Goal: Contribute content: Contribute content

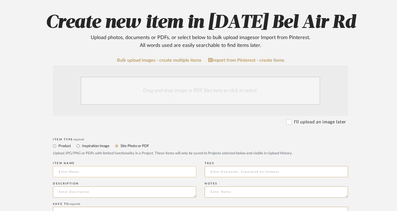
click at [65, 170] on input at bounding box center [125, 171] width 144 height 11
paste input "GUEST SUITE BATH 81425"
type input "GUEST SUITE BATH 81425"
click at [86, 191] on textarea at bounding box center [125, 191] width 144 height 11
paste textarea "GUEST SUITE BATH 81425"
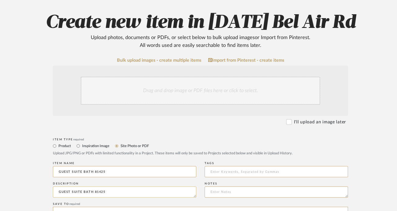
drag, startPoint x: 93, startPoint y: 191, endPoint x: 150, endPoint y: 190, distance: 56.9
click at [150, 190] on textarea "GUEST SUITE BATH 81425" at bounding box center [125, 191] width 144 height 11
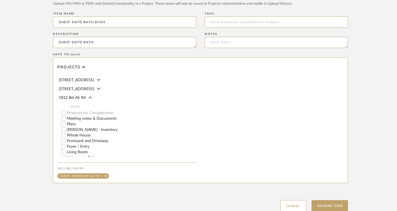
scroll to position [218, 0]
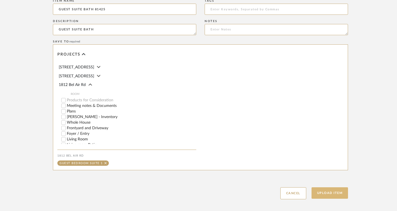
type textarea "GUEST SUITE BATH"
click at [338, 192] on button "Upload Item" at bounding box center [330, 192] width 37 height 11
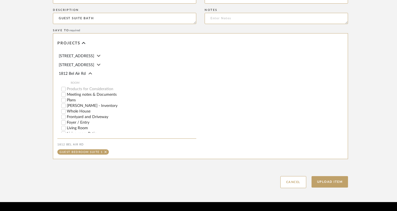
scroll to position [302, 0]
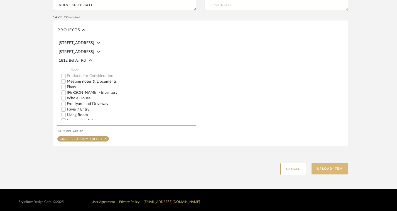
click at [339, 172] on button "Upload Item" at bounding box center [330, 168] width 37 height 11
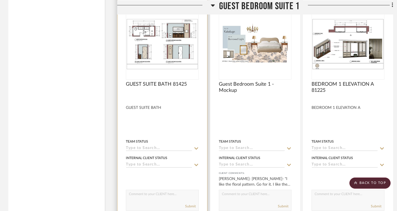
scroll to position [1789, 0]
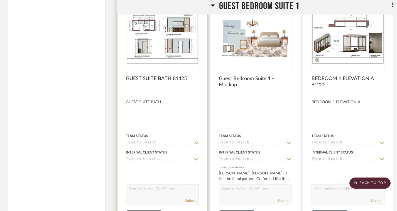
click at [0, 0] on img at bounding box center [0, 0] width 0 height 0
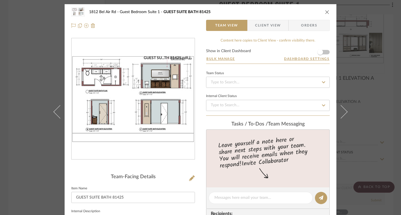
scroll to position [56, 0]
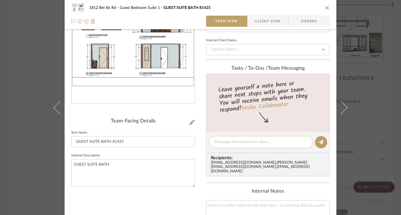
click at [232, 145] on textarea at bounding box center [261, 142] width 93 height 6
type textarea "U"
paste textarea "GUEST SUITE BATH 81425"
drag, startPoint x: 260, startPoint y: 143, endPoint x: 232, endPoint y: 143, distance: 27.3
click at [232, 143] on textarea "Updated GUEST SUITE BATH" at bounding box center [261, 142] width 93 height 6
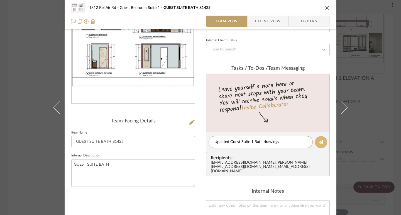
type textarea "Updated Guest Suite 1 Bath drawings"
click at [319, 143] on icon at bounding box center [321, 142] width 4 height 4
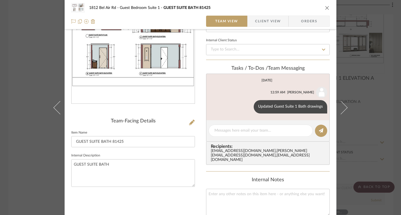
click at [11, 91] on div "[STREET_ADDRESS] Team View Client View Orders GUEST SU...TH 81425.pdf Team-Faci…" at bounding box center [200, 107] width 401 height 215
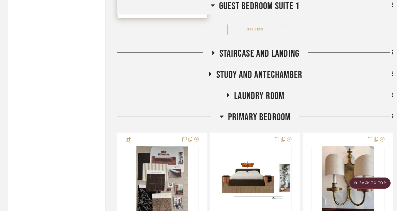
scroll to position [8506, 0]
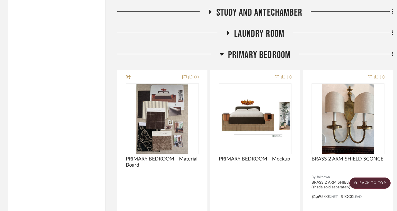
click at [221, 57] on icon at bounding box center [222, 54] width 4 height 7
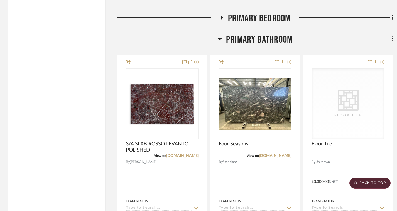
scroll to position [8534, 0]
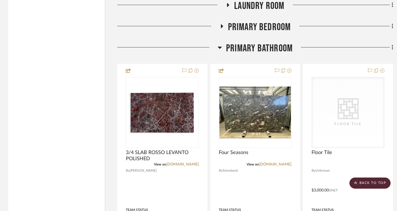
click at [218, 51] on icon at bounding box center [220, 47] width 4 height 7
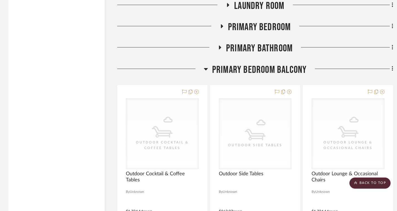
click at [208, 74] on h3 "Primary Bedroom Balcony" at bounding box center [255, 70] width 103 height 12
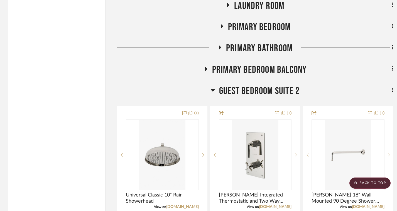
click at [212, 91] on icon at bounding box center [213, 90] width 4 height 2
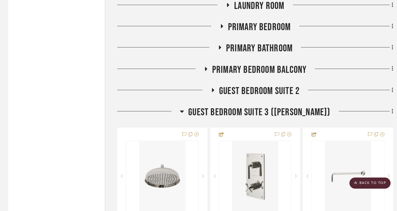
click at [212, 92] on icon at bounding box center [213, 90] width 2 height 4
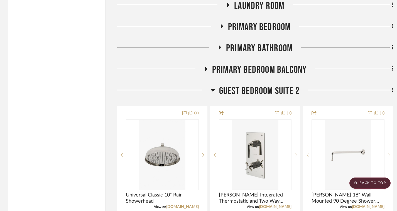
click at [212, 91] on icon at bounding box center [213, 90] width 4 height 2
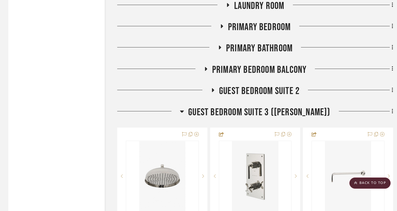
click at [193, 113] on h3 "Guest Bedroom Suite 3 ([PERSON_NAME])" at bounding box center [255, 112] width 151 height 12
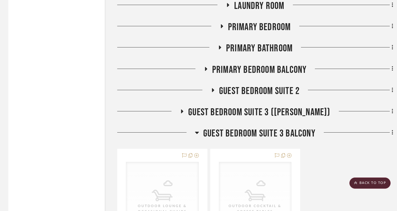
scroll to position [8590, 0]
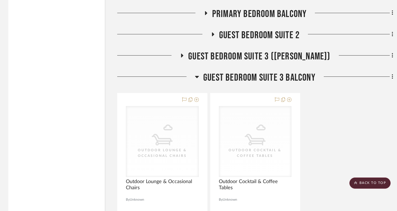
click at [199, 80] on icon at bounding box center [197, 76] width 4 height 7
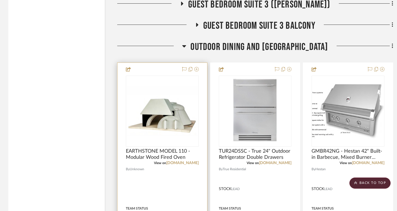
scroll to position [8617, 0]
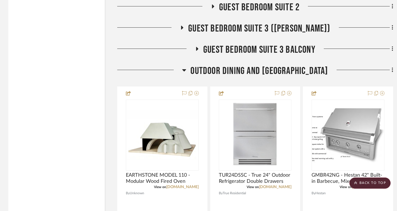
click at [186, 72] on icon at bounding box center [184, 70] width 4 height 7
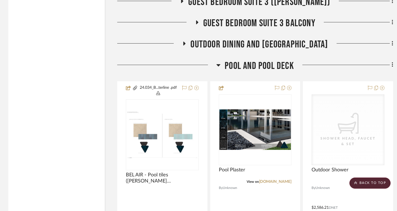
scroll to position [8673, 0]
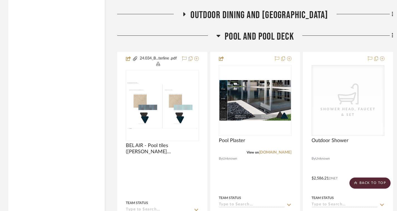
click at [393, 38] on icon at bounding box center [393, 35] width 2 height 6
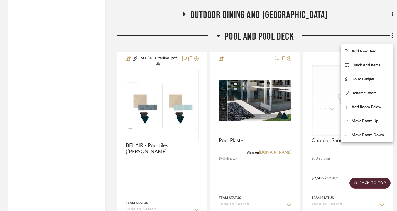
click at [106, 63] on div at bounding box center [198, 105] width 397 height 211
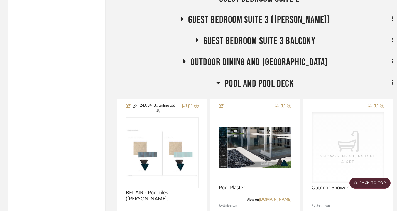
scroll to position [8616, 0]
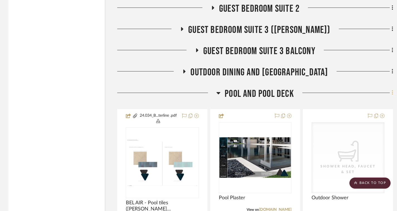
click at [392, 94] on icon at bounding box center [393, 92] width 2 height 6
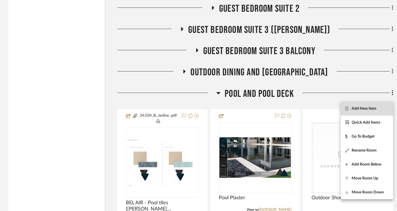
click at [369, 108] on span "Add New Item" at bounding box center [364, 108] width 25 height 5
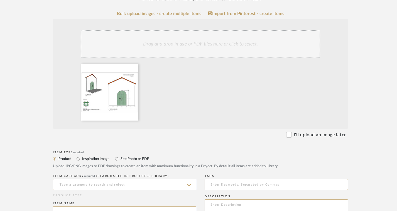
scroll to position [139, 0]
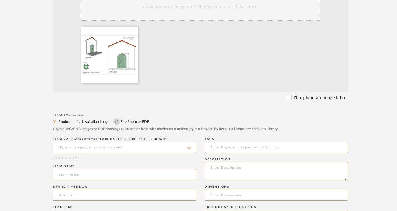
click at [119, 120] on input "Site Photo or PDF" at bounding box center [116, 121] width 7 height 7
radio input "true"
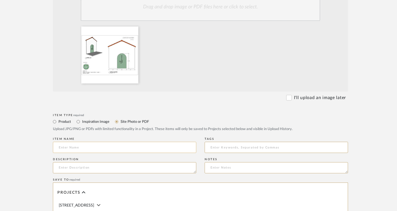
click at [84, 144] on input at bounding box center [125, 147] width 144 height 11
paste input "Outdoor Shower 81425"
type input "Outdoor Shower 81425"
click at [80, 165] on textarea at bounding box center [125, 167] width 144 height 11
paste textarea "Outdoor Shower 81425"
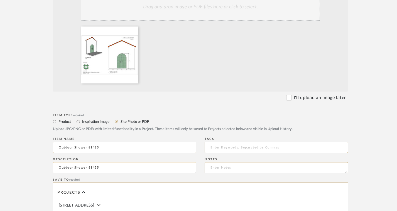
drag, startPoint x: 88, startPoint y: 169, endPoint x: 164, endPoint y: 166, distance: 77.0
click at [164, 166] on textarea "Outdoor Shower 81425" at bounding box center [125, 167] width 144 height 11
type textarea "Outdoor Shower"
click at [88, 146] on input "Outdoor Shower 81425" at bounding box center [125, 147] width 144 height 11
click at [102, 167] on textarea "Outdoor Shower" at bounding box center [125, 167] width 144 height 11
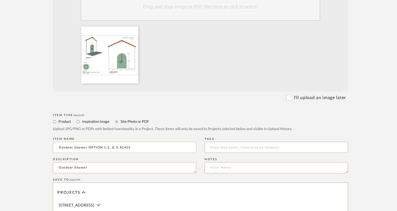
drag, startPoint x: 89, startPoint y: 147, endPoint x: 117, endPoint y: 146, distance: 28.2
click at [117, 146] on input "Outdoor Shower OPTION 1,2, & 3_81425" at bounding box center [125, 147] width 144 height 11
click at [102, 147] on input "Outdoor Shower OPTION 1,2, & 3_81425" at bounding box center [125, 147] width 144 height 11
drag, startPoint x: 90, startPoint y: 147, endPoint x: 115, endPoint y: 146, distance: 24.8
click at [115, 146] on input "Outdoor Shower Option 1,2, & 3_81425" at bounding box center [125, 147] width 144 height 11
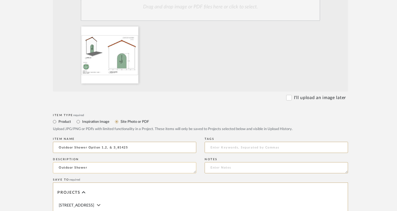
type input "Outdoor Shower Option 1,2, & 3_81425"
click at [99, 167] on textarea "Outdoor Shower" at bounding box center [125, 167] width 144 height 11
paste textarea "Option 1,2, & 3"
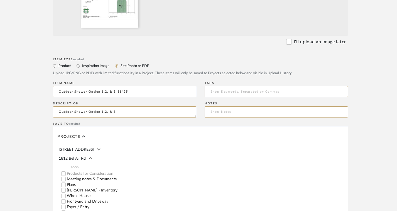
scroll to position [279, 0]
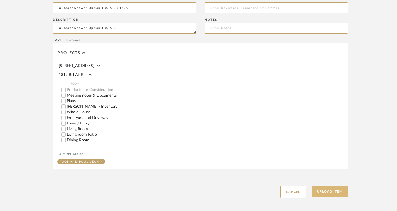
type textarea "Outdoor Shower Option 1,2, & 3"
click at [339, 188] on button "Upload Item" at bounding box center [330, 191] width 37 height 11
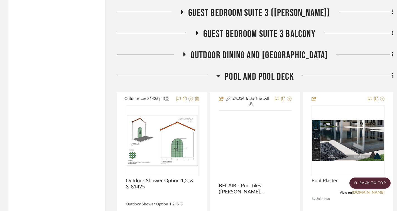
scroll to position [2748, 0]
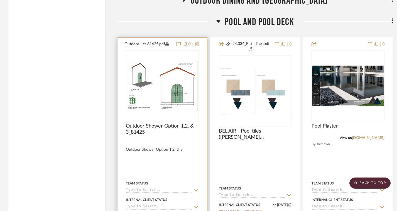
click at [166, 88] on img "0" at bounding box center [163, 85] width 72 height 51
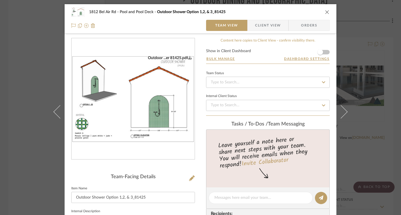
scroll to position [28, 0]
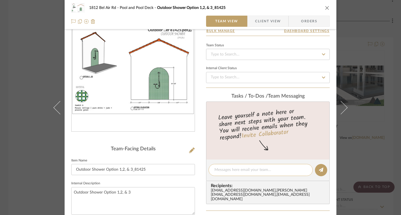
click at [236, 171] on textarea at bounding box center [261, 170] width 93 height 6
paste textarea "Option 1,2, & 3"
click at [215, 171] on textarea "Option 1,2, & 3" at bounding box center [261, 170] width 93 height 6
type textarea "Outdoor Shower Option 1,2, & 3"
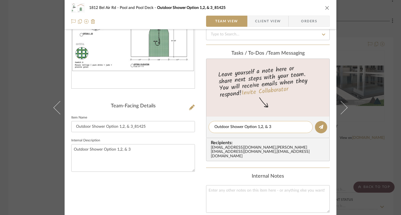
scroll to position [84, 0]
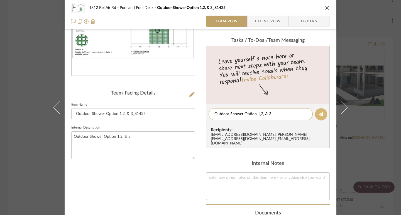
click at [319, 115] on icon at bounding box center [321, 114] width 4 height 4
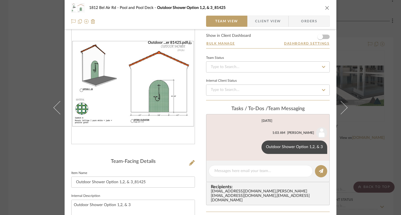
scroll to position [0, 0]
